Goal: Communication & Community: Share content

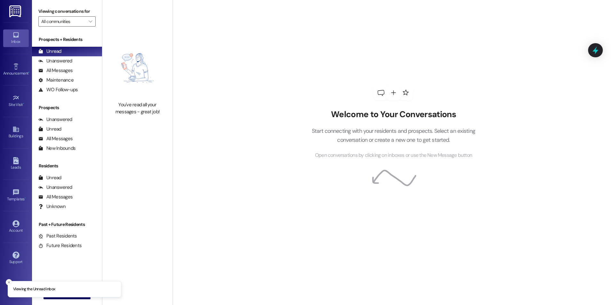
click at [258, 123] on div "Welcome to Your Conversations Start connecting with your residents and prospect…" at bounding box center [393, 152] width 441 height 305
click at [68, 73] on div "All Messages" at bounding box center [55, 70] width 34 height 7
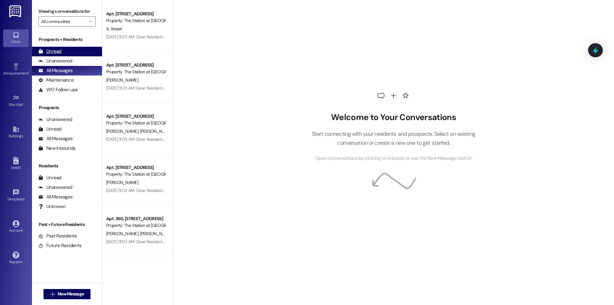
click at [63, 52] on div "Unread (0)" at bounding box center [67, 52] width 70 height 10
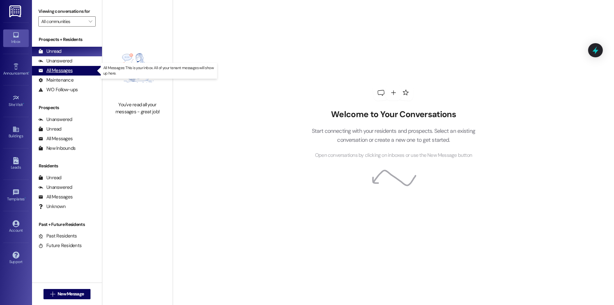
click at [47, 70] on div "All Messages" at bounding box center [55, 70] width 34 height 7
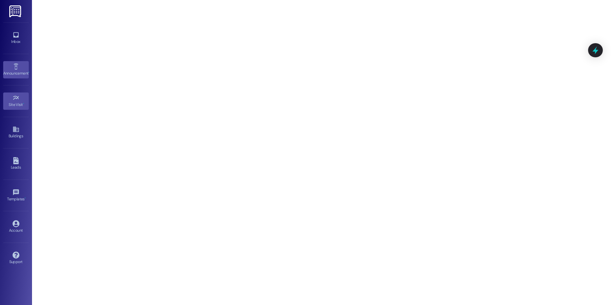
click at [17, 66] on icon at bounding box center [15, 66] width 7 height 7
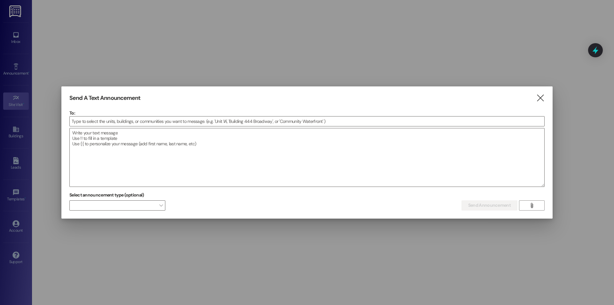
click at [16, 36] on div at bounding box center [307, 152] width 614 height 305
drag, startPoint x: 545, startPoint y: 101, endPoint x: 490, endPoint y: 100, distance: 54.4
click at [542, 101] on div "Send A Text Announcement  To:  Drop image file here Select announcement type …" at bounding box center [306, 152] width 491 height 132
click at [544, 98] on icon "" at bounding box center [540, 98] width 9 height 7
